Goal: Task Accomplishment & Management: Complete application form

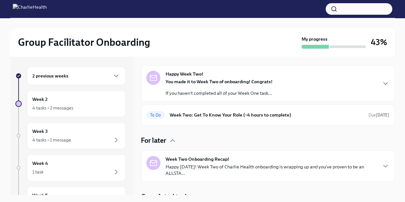
scroll to position [26, 0]
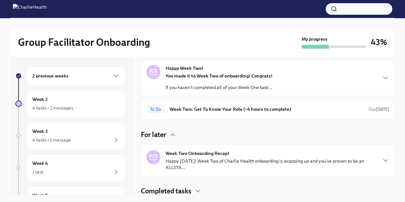
click at [74, 113] on div "Week 2 4 tasks • 2 messages" at bounding box center [76, 103] width 99 height 27
click at [238, 164] on p "Happy [DATE]! Week Two of Charlie Health onboarding is wrapping up and you've p…" at bounding box center [271, 164] width 211 height 13
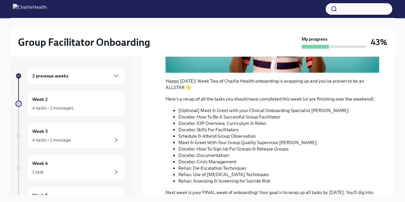
scroll to position [262, 0]
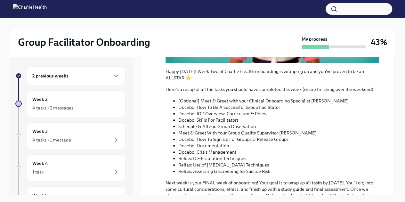
click at [112, 83] on div "2 previous weeks" at bounding box center [76, 76] width 99 height 19
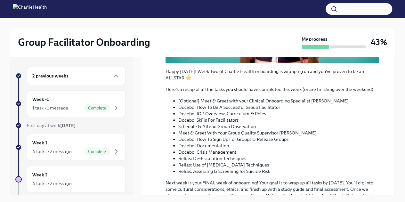
click at [60, 110] on div "1 task • 1 message" at bounding box center [50, 108] width 36 height 6
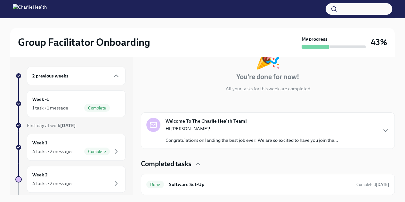
scroll to position [48, 0]
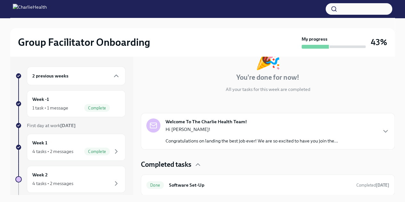
click at [64, 141] on div "Week 1 4 tasks • 2 messages Complete" at bounding box center [76, 147] width 88 height 16
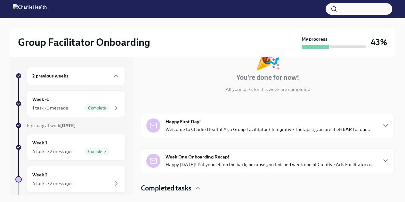
scroll to position [156, 0]
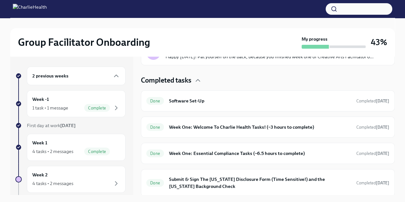
click at [283, 181] on h6 "Submit & Sign The [US_STATE] Disclosure Form (Time Sensitive!) and the [US_STAT…" at bounding box center [260, 183] width 182 height 14
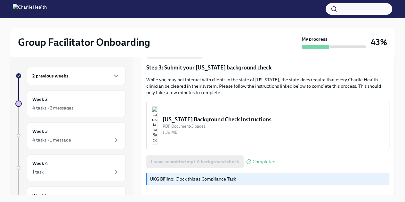
scroll to position [103, 0]
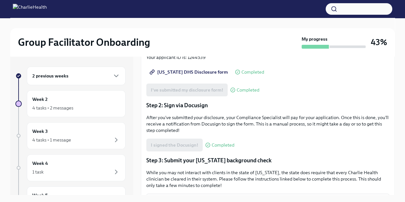
click at [369, 10] on button "button" at bounding box center [359, 9] width 67 height 12
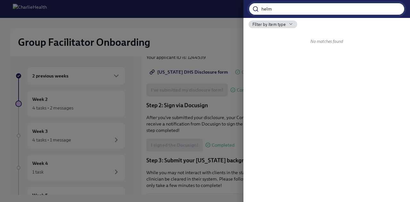
type input "[PERSON_NAME]"
click at [392, 11] on input "[PERSON_NAME]" at bounding box center [334, 9] width 144 height 13
click at [396, 9] on input "[PERSON_NAME]" at bounding box center [334, 9] width 144 height 13
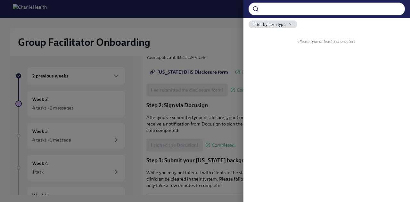
click at [194, 98] on div at bounding box center [205, 101] width 410 height 202
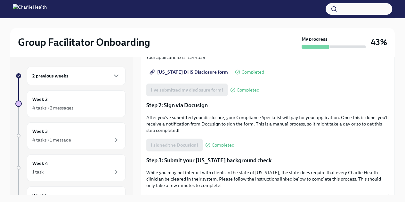
click at [367, 171] on p "While you may not interact with clients in the state of [US_STATE], the state d…" at bounding box center [267, 179] width 243 height 19
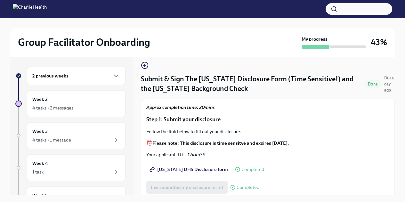
scroll to position [0, 0]
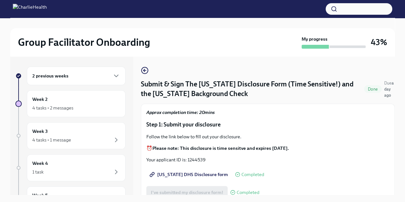
click at [112, 78] on icon "button" at bounding box center [116, 76] width 8 height 8
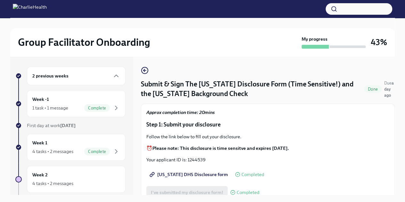
click at [76, 150] on div "4 tasks • 2 messages Complete" at bounding box center [76, 152] width 88 height 8
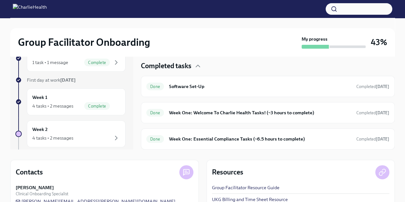
scroll to position [124, 0]
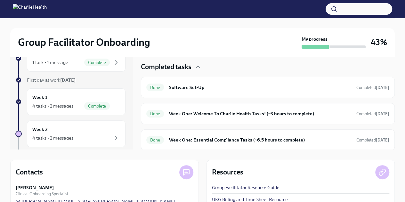
click at [350, 142] on div "Done Week One: Essential Compliance Tasks (~6.5 hours to complete) Completed [D…" at bounding box center [267, 140] width 243 height 10
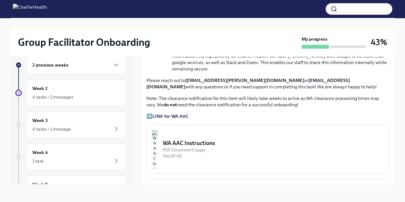
scroll to position [440, 0]
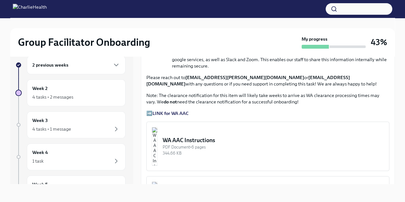
click at [181, 111] on strong "LINK for WA AAC" at bounding box center [171, 114] width 36 height 6
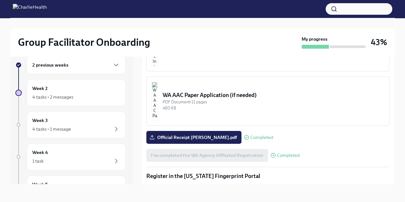
scroll to position [540, 0]
click at [199, 134] on span "Official Receipt [PERSON_NAME].pdf" at bounding box center [194, 137] width 86 height 6
click at [0, 0] on input "Official Receipt [PERSON_NAME].pdf" at bounding box center [0, 0] width 0 height 0
click at [376, 126] on div "Welcome to your essential compliance tasks list! Offering virtual mental health…" at bounding box center [267, 160] width 243 height 1163
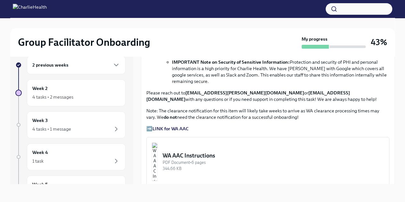
scroll to position [424, 0]
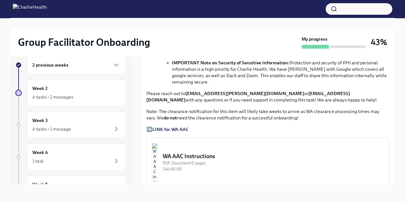
click at [183, 127] on strong "LINK for WA AAC" at bounding box center [171, 130] width 36 height 6
